Goal: Task Accomplishment & Management: Use online tool/utility

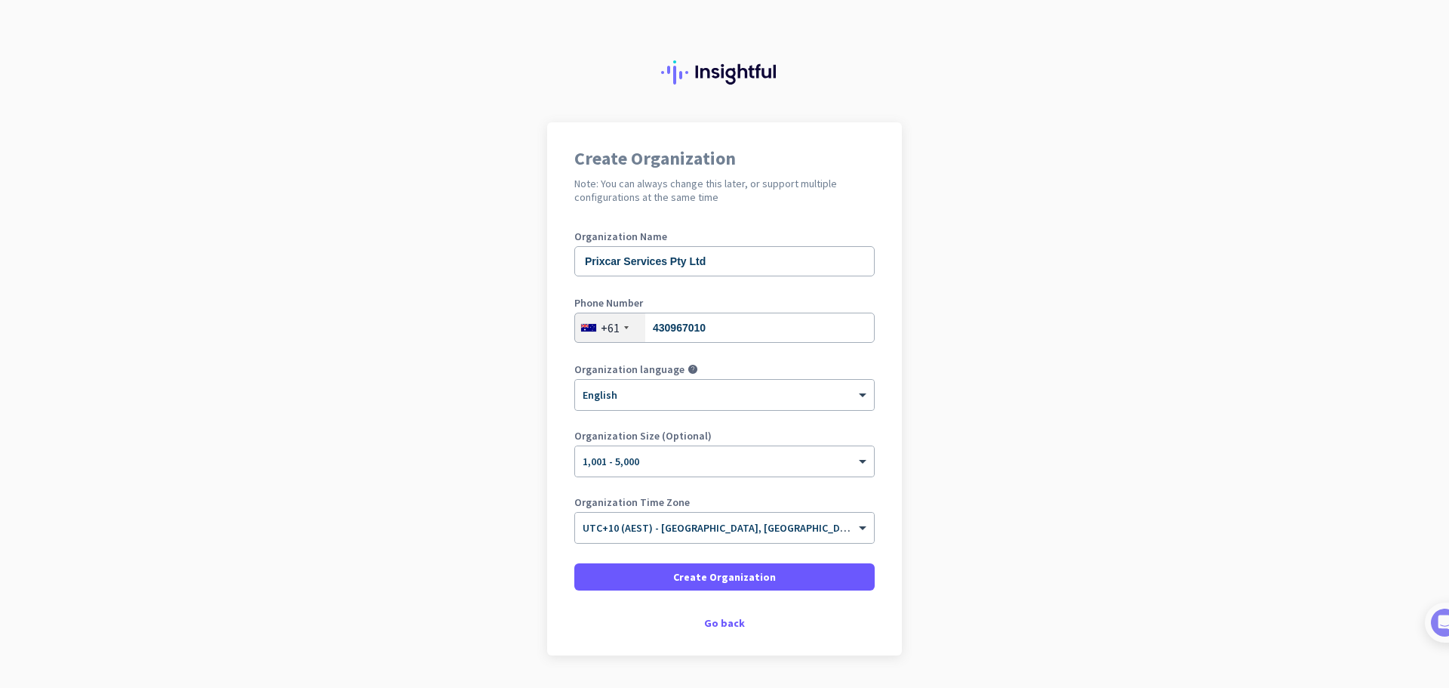
click at [1246, 332] on app-onboarding-organization "Create Organization Note: You can always change this later, or support multiple…" at bounding box center [724, 426] width 1449 height 608
click at [756, 525] on input "text" at bounding box center [710, 522] width 254 height 11
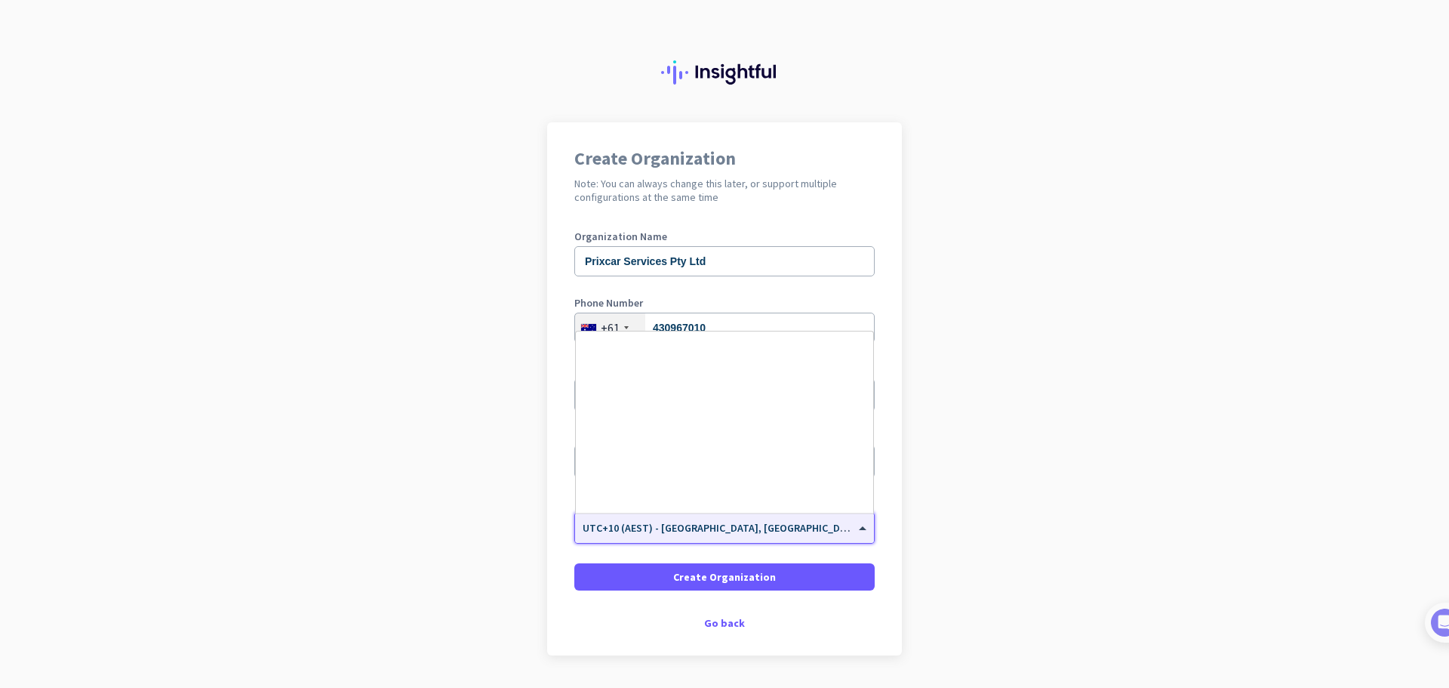
scroll to position [7125, 0]
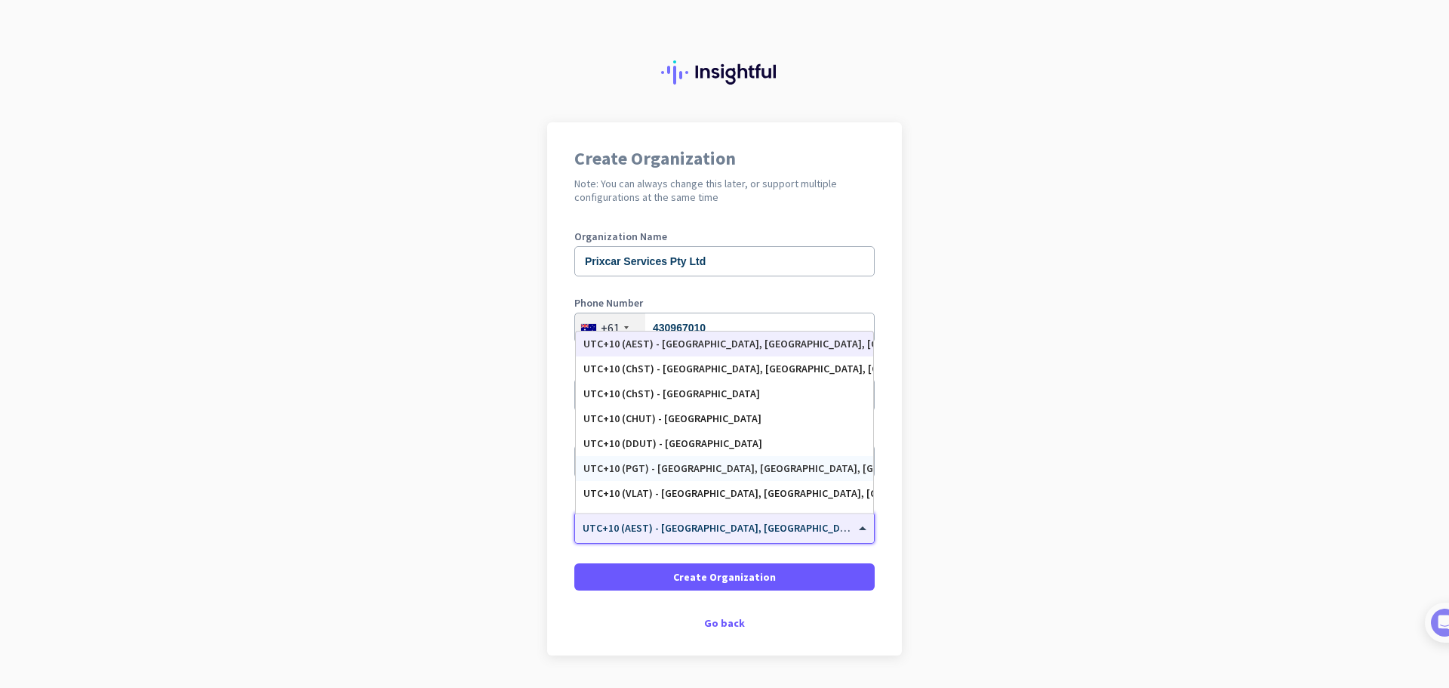
click at [1227, 496] on app-onboarding-organization "Create Organization Note: You can always change this later, or support multiple…" at bounding box center [724, 426] width 1449 height 608
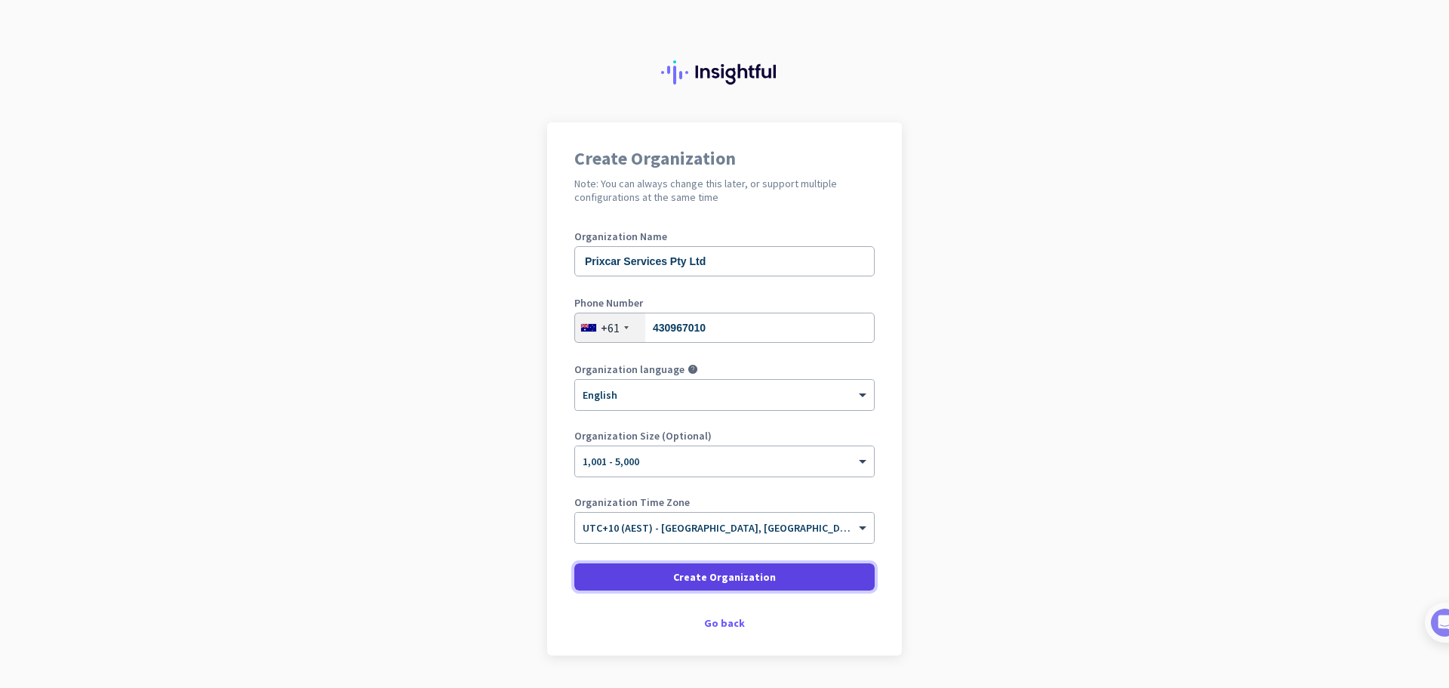
click at [760, 575] on span "Create Organization" at bounding box center [724, 576] width 103 height 15
click at [1114, 334] on app-onboarding-organization "Create Organization Note: You can always change this later, or support multiple…" at bounding box center [724, 426] width 1449 height 608
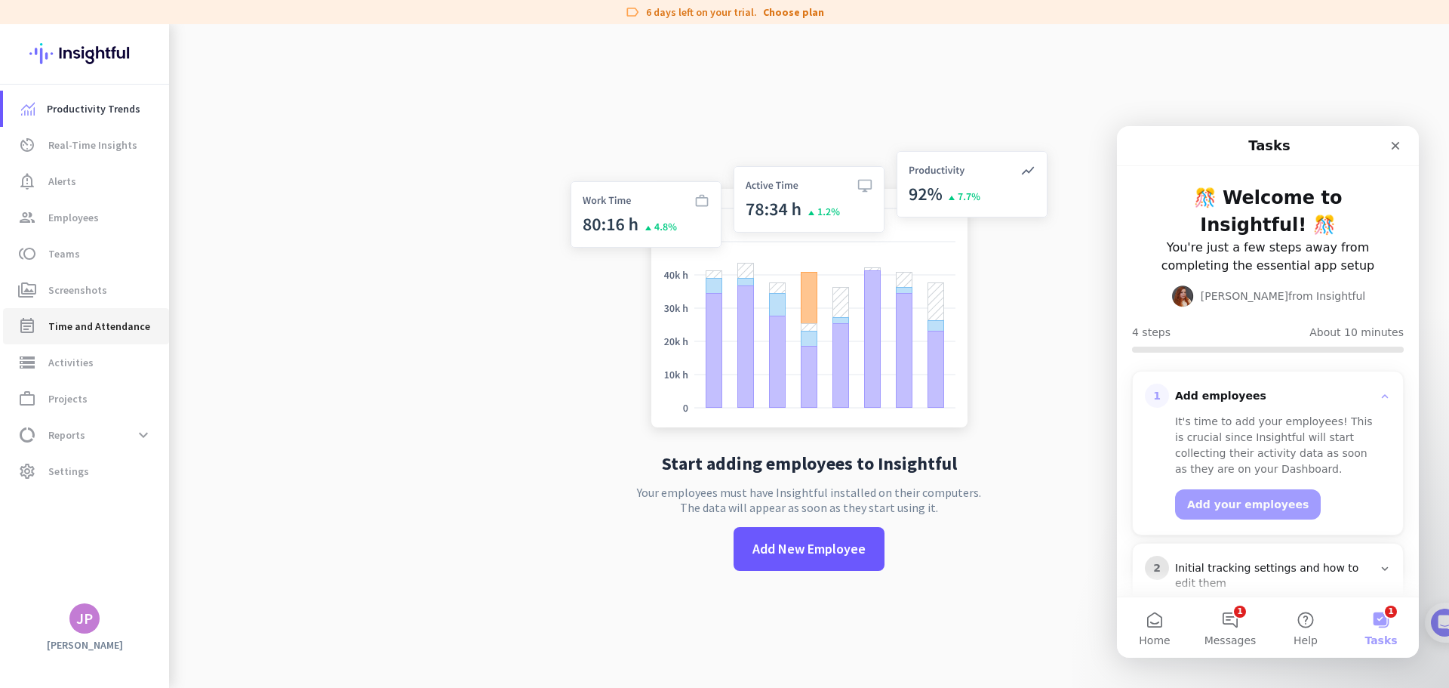
click at [93, 325] on span "Time and Attendance" at bounding box center [99, 326] width 102 height 18
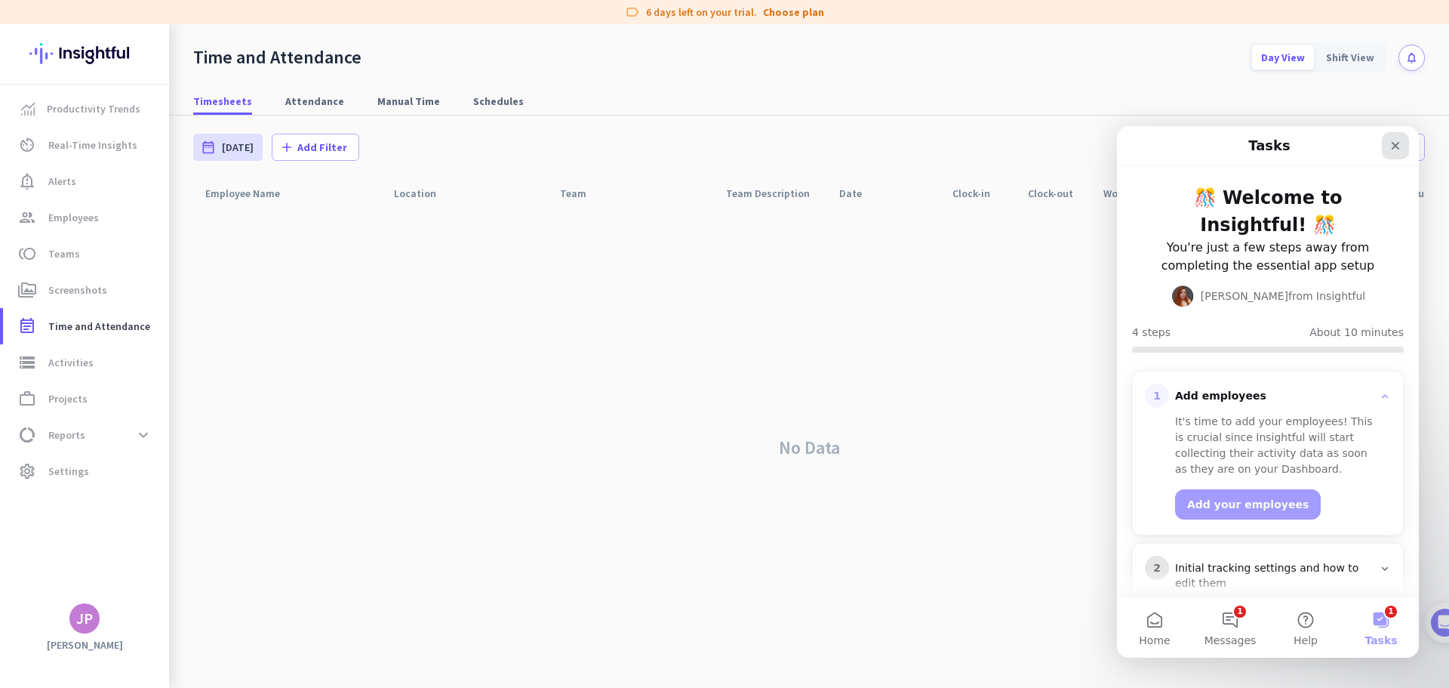
click at [1401, 145] on icon "Close" at bounding box center [1396, 146] width 12 height 12
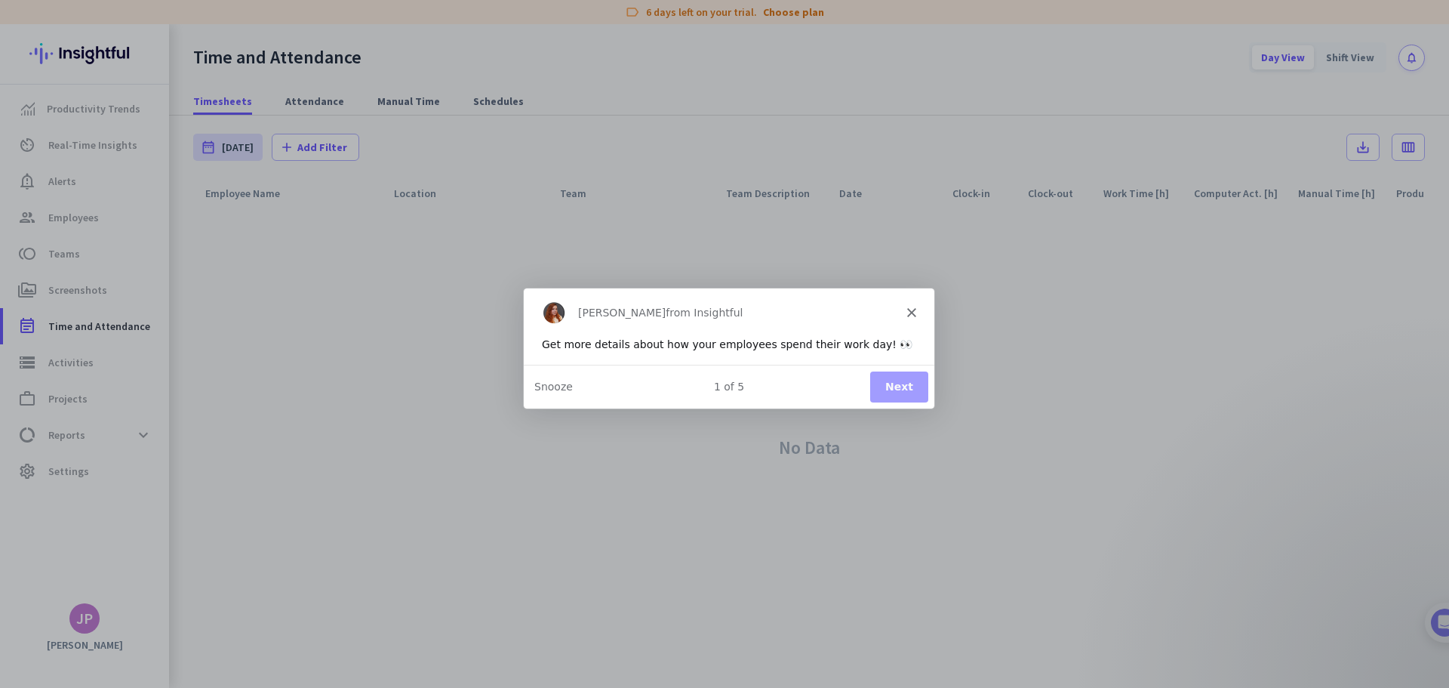
click at [897, 382] on button "Next" at bounding box center [899, 386] width 58 height 31
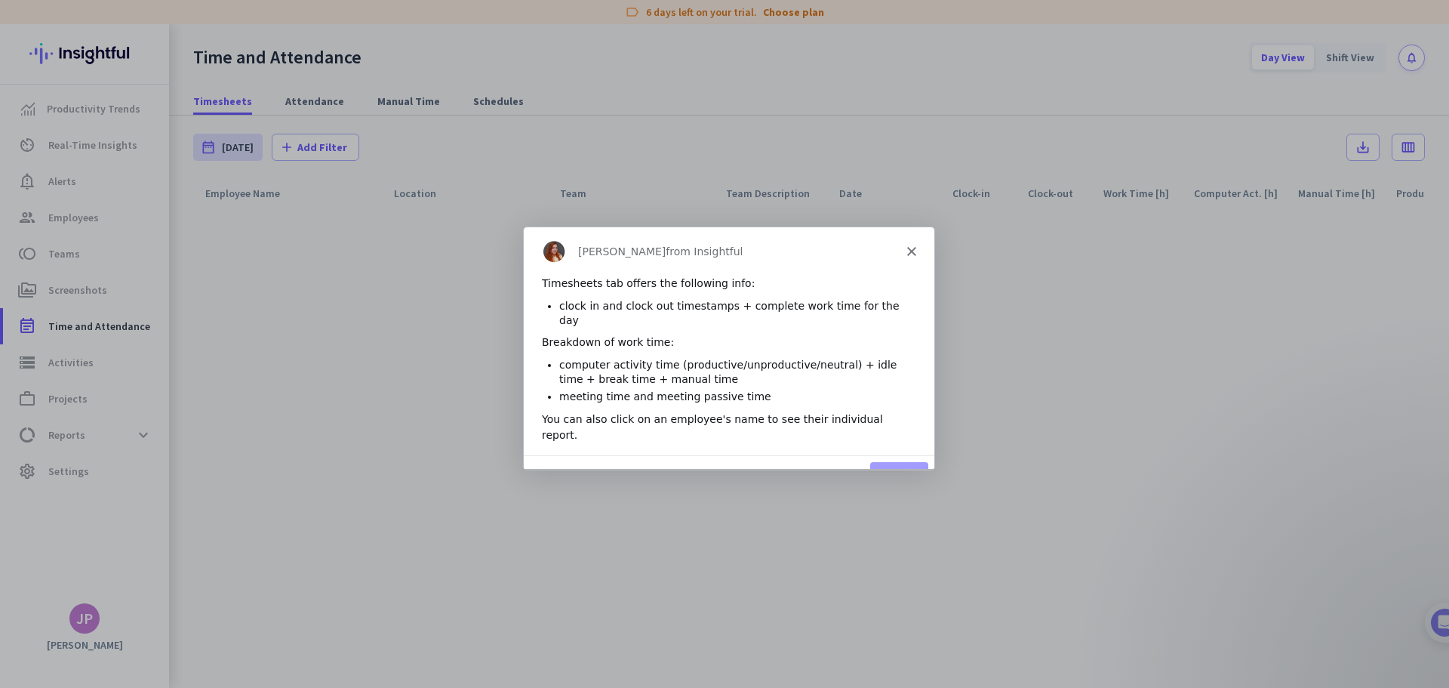
click at [883, 461] on button "Next" at bounding box center [899, 476] width 58 height 31
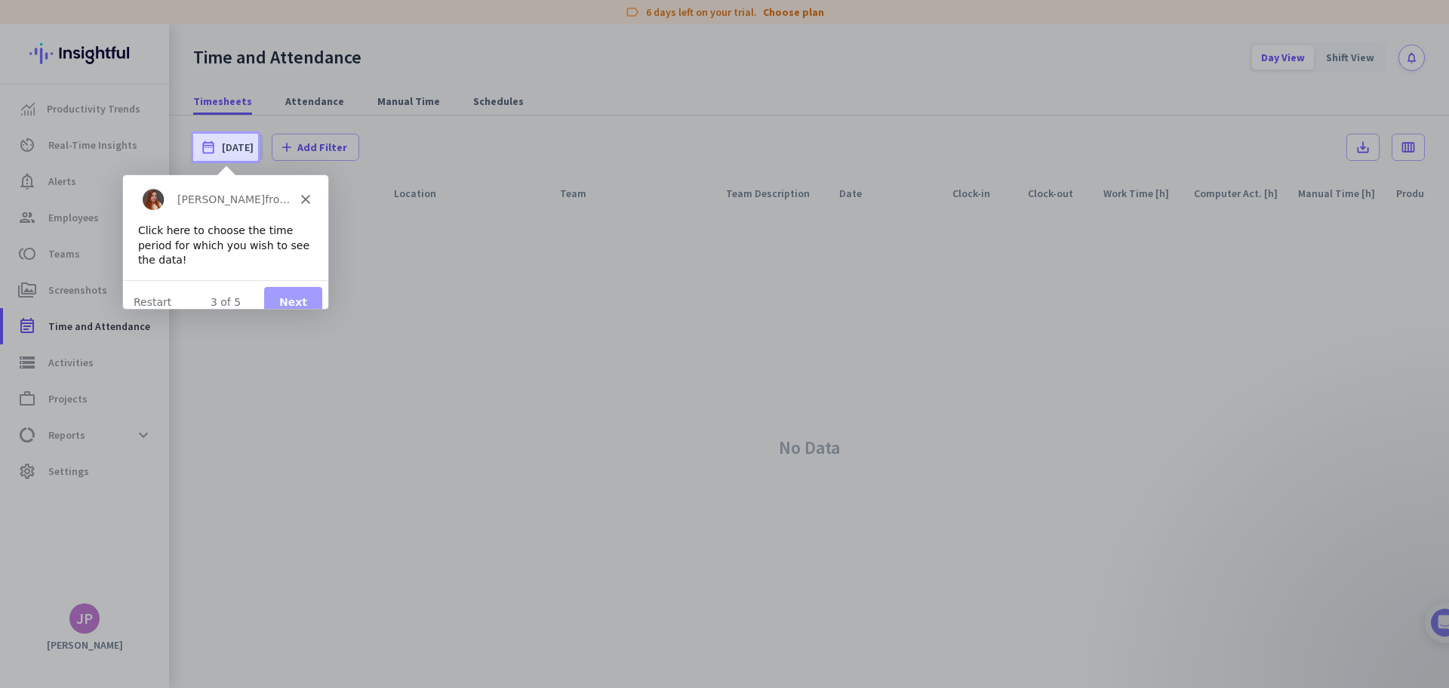
click at [296, 291] on button "Next" at bounding box center [292, 301] width 58 height 31
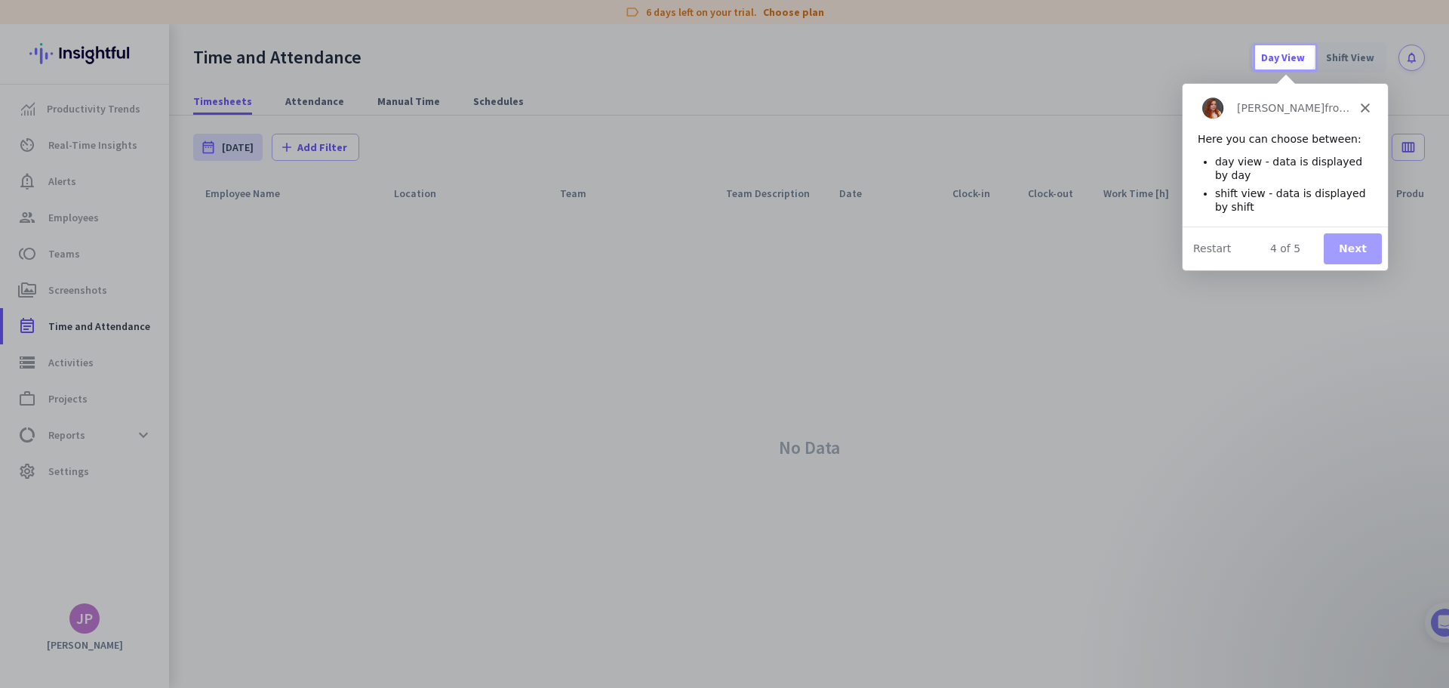
click at [1374, 245] on button "Next" at bounding box center [1352, 248] width 58 height 31
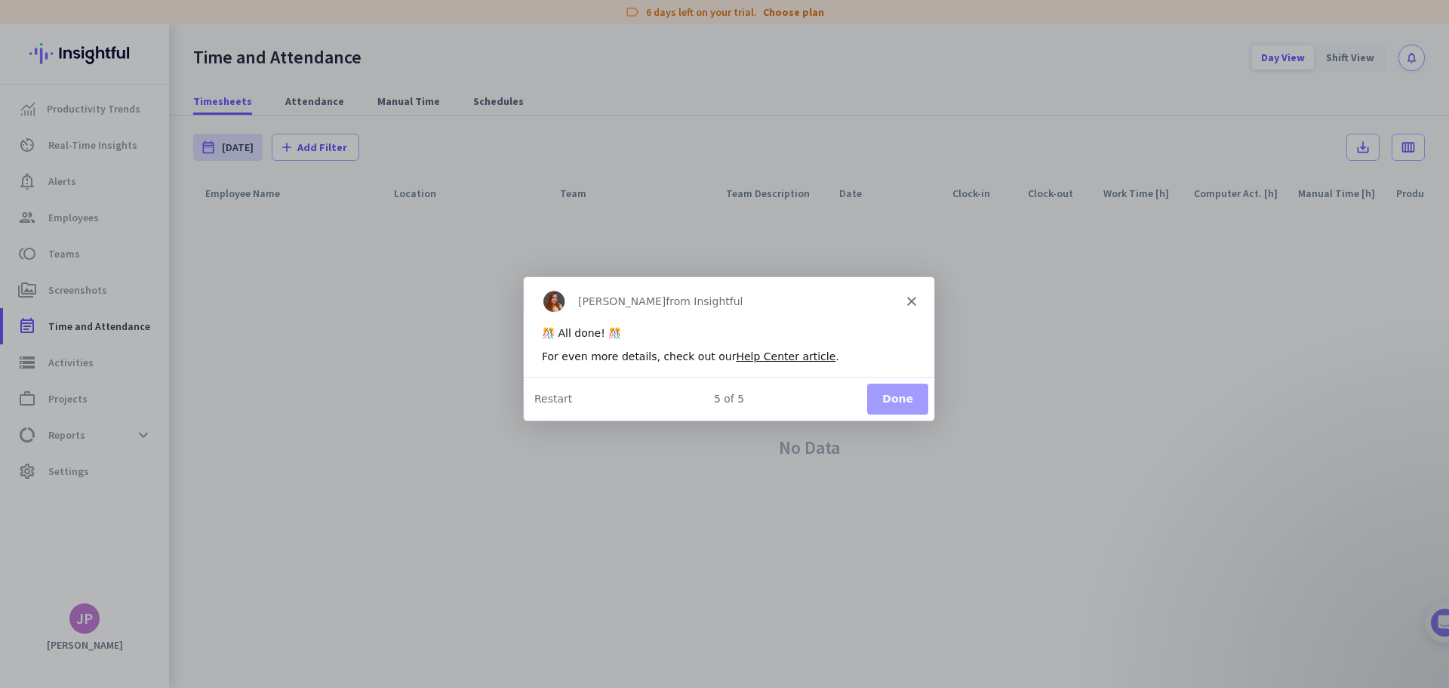
click at [925, 379] on div "5 of 5 Done Restart" at bounding box center [728, 397] width 411 height 44
click at [910, 390] on button "Done" at bounding box center [897, 397] width 61 height 31
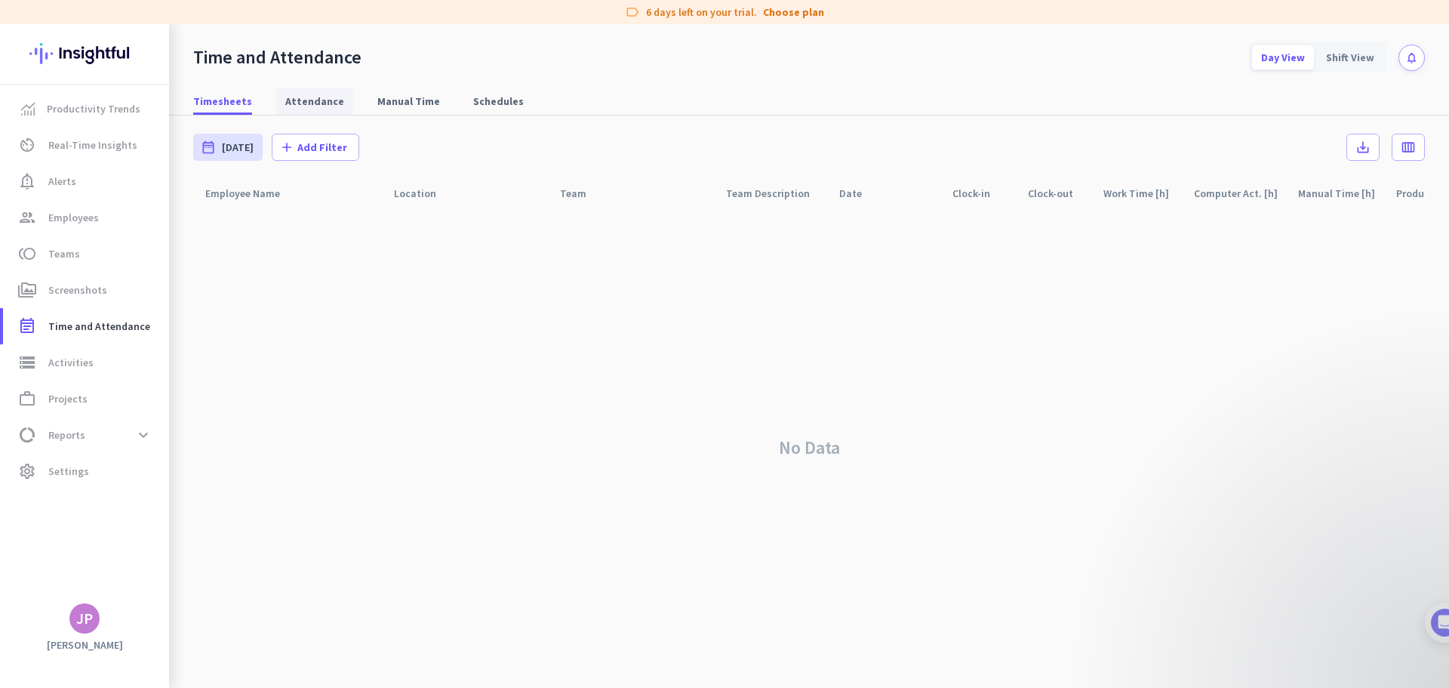
click at [323, 88] on span "Attendance" at bounding box center [314, 101] width 59 height 27
type input "Mon, Sep 1 - Tue, Sep 30"
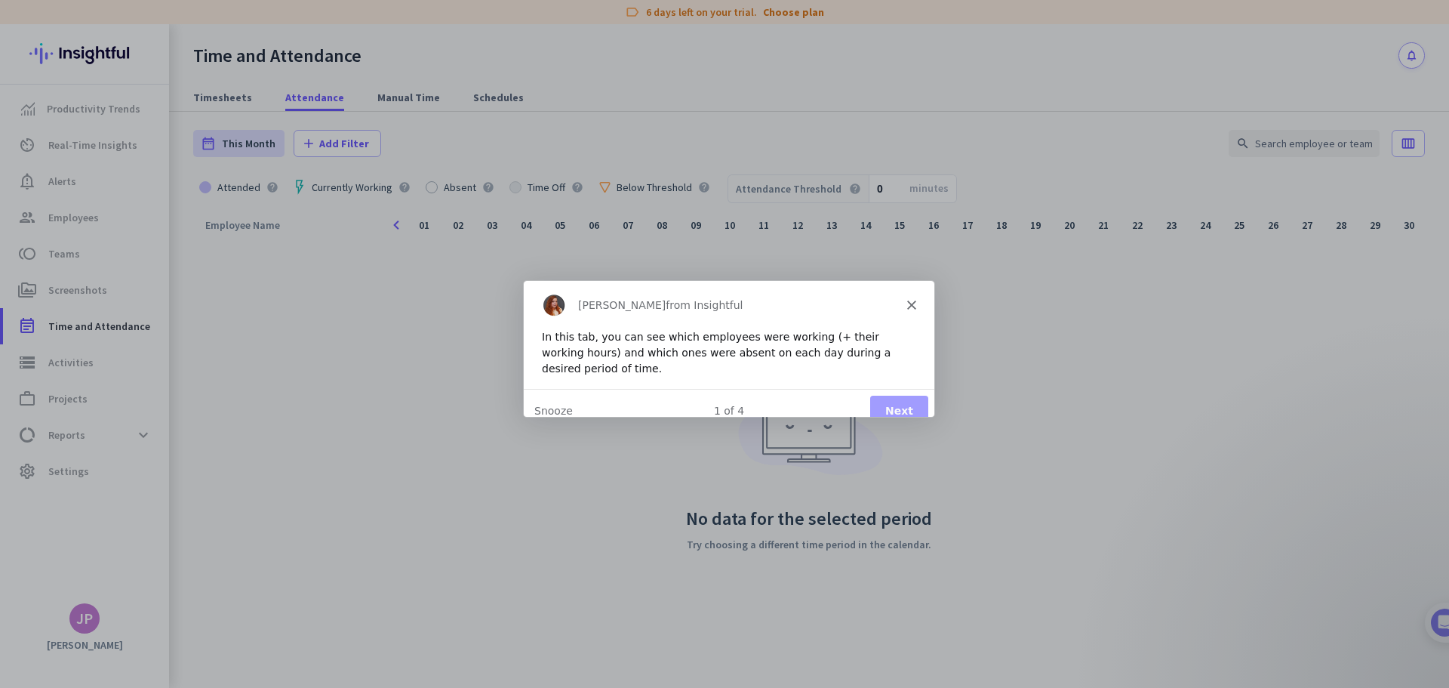
click at [886, 396] on button "Next" at bounding box center [899, 409] width 58 height 31
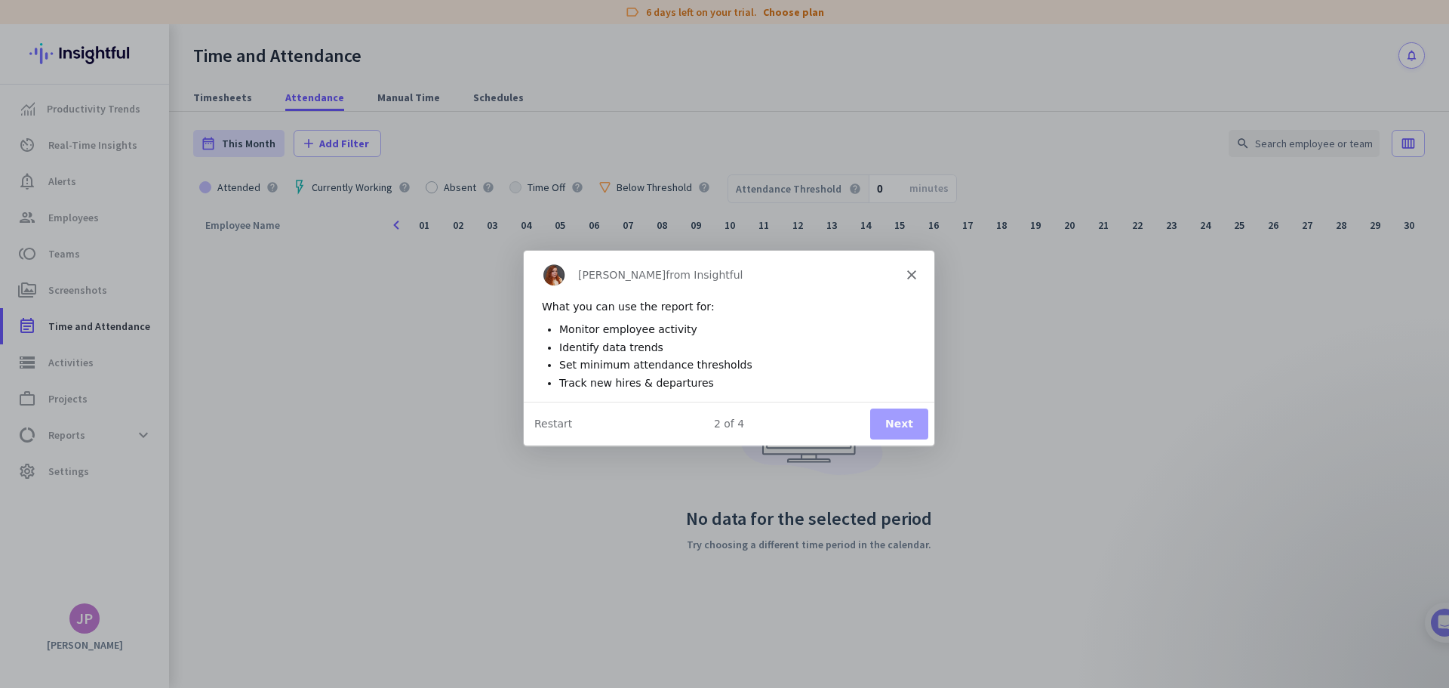
click at [912, 424] on button "Next" at bounding box center [899, 423] width 58 height 31
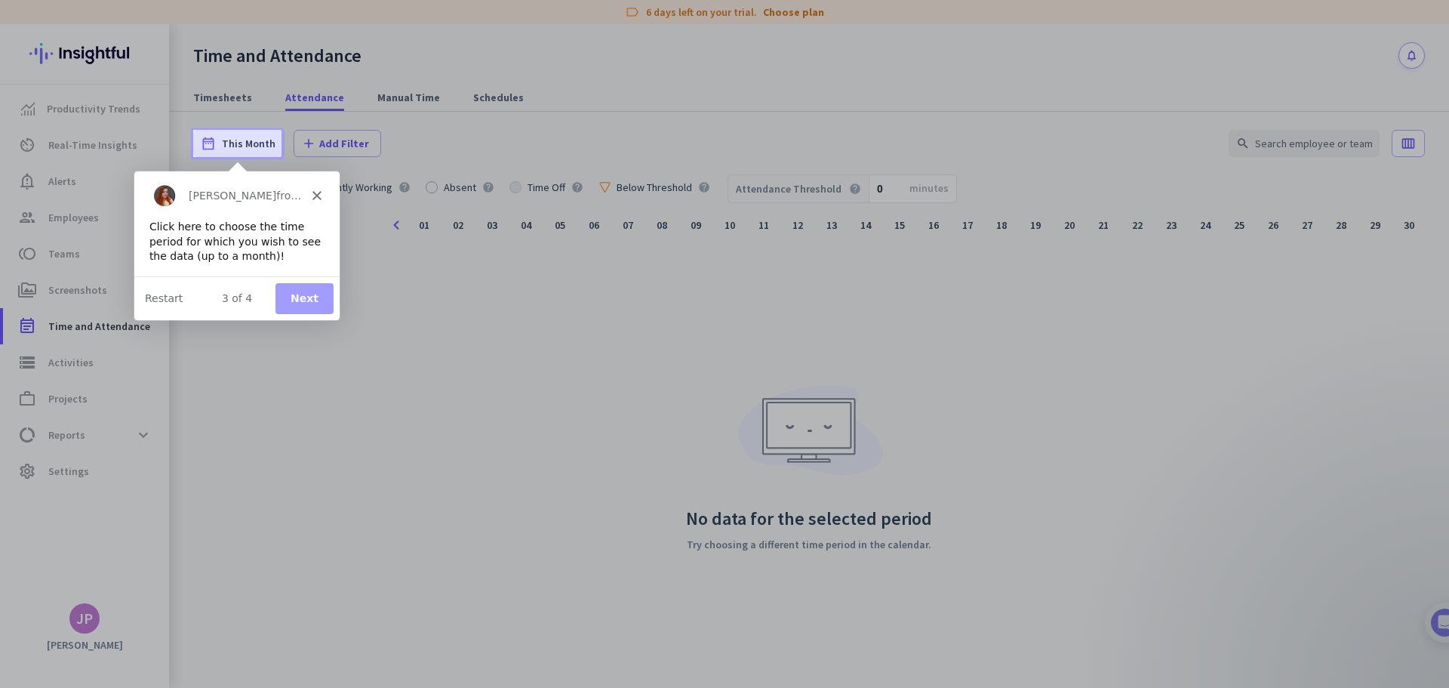
click at [315, 297] on button "Next" at bounding box center [304, 297] width 58 height 31
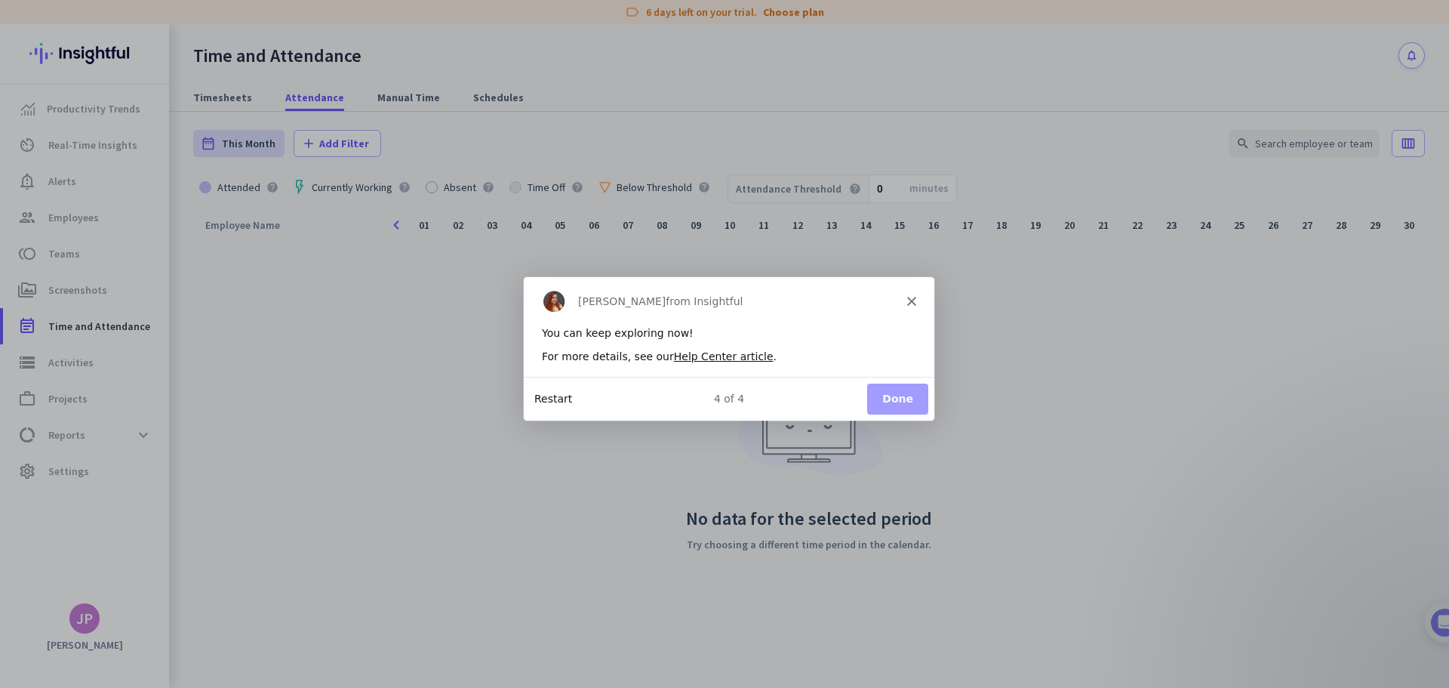
click at [561, 393] on button "Restart" at bounding box center [553, 398] width 38 height 16
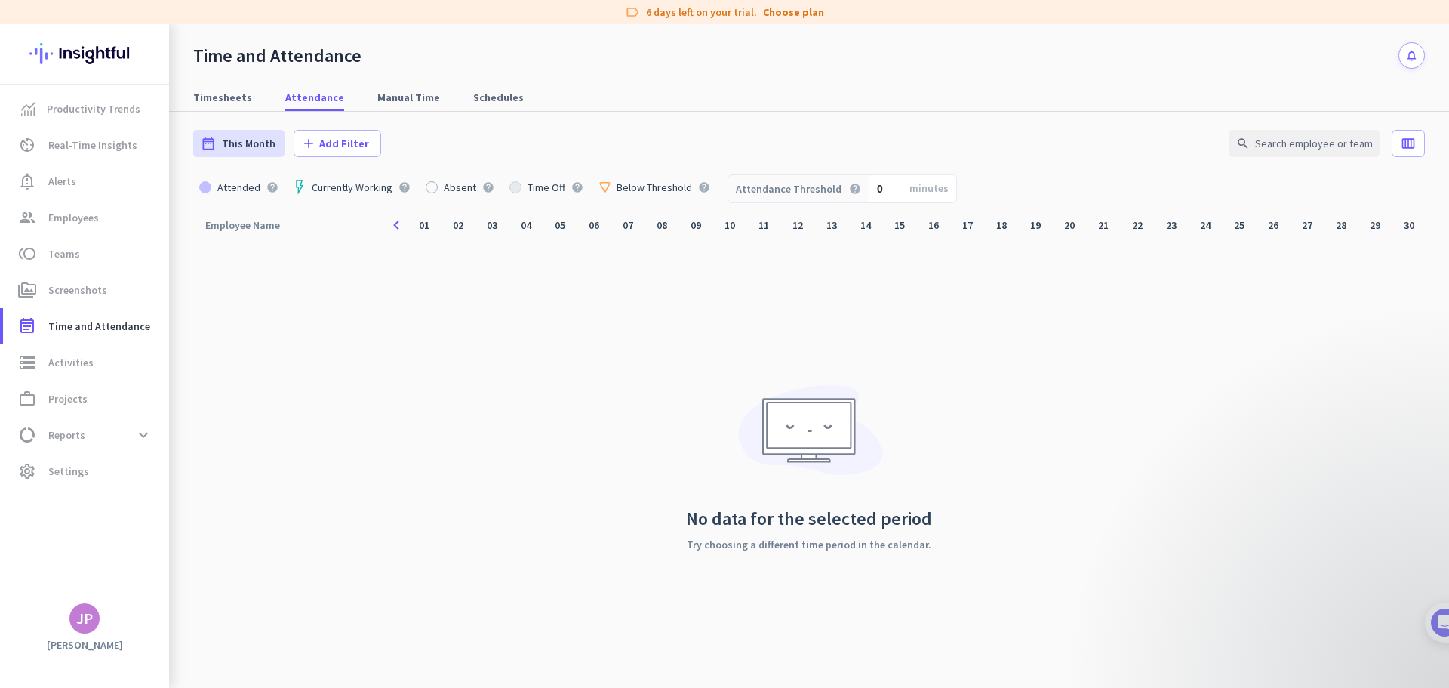
type input "Fri, Sep 12 - Fri, Sep 12"
